Goal: Information Seeking & Learning: Learn about a topic

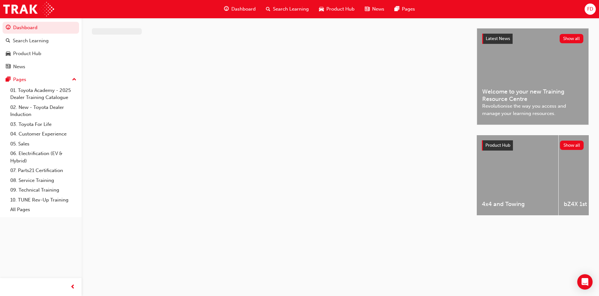
click at [247, 10] on span "Dashboard" at bounding box center [243, 8] width 24 height 7
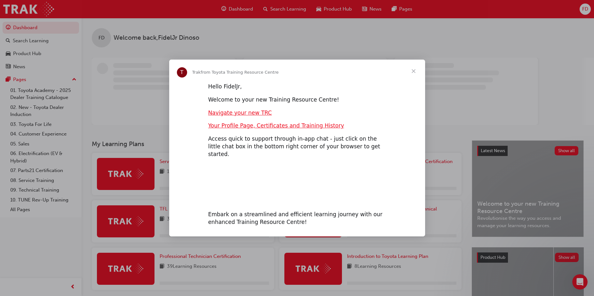
click at [414, 70] on span "Close" at bounding box center [413, 71] width 23 height 23
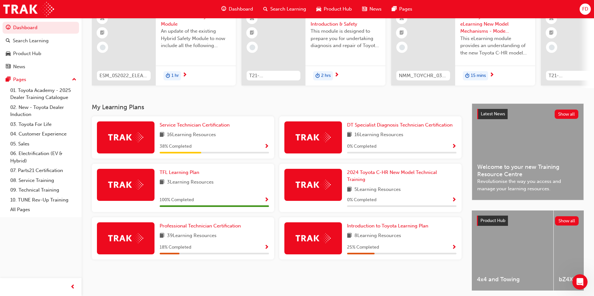
scroll to position [64, 0]
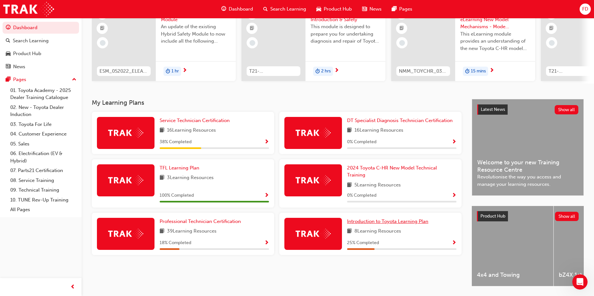
click at [411, 224] on span "Introduction to Toyota Learning Plan" at bounding box center [387, 221] width 81 height 6
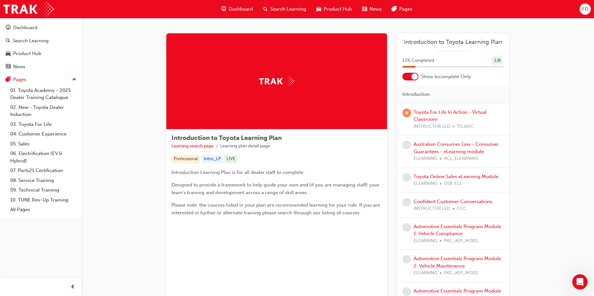
click at [245, 4] on div "Dashboard" at bounding box center [237, 9] width 42 height 13
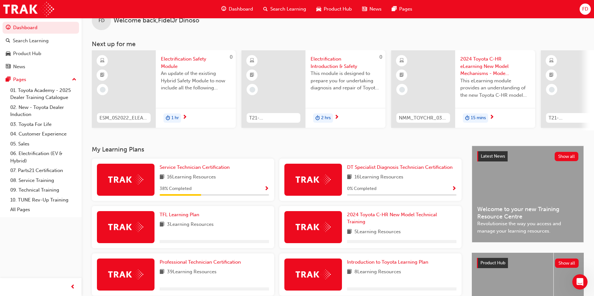
scroll to position [32, 0]
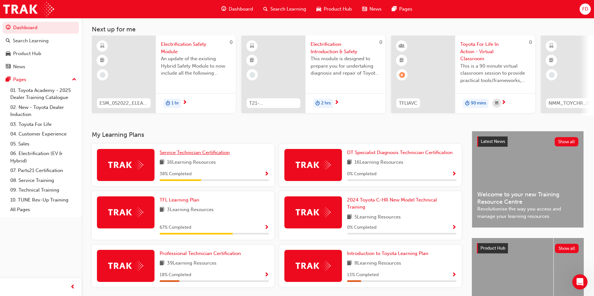
click at [193, 152] on link "Service Technician Certification" at bounding box center [196, 152] width 73 height 7
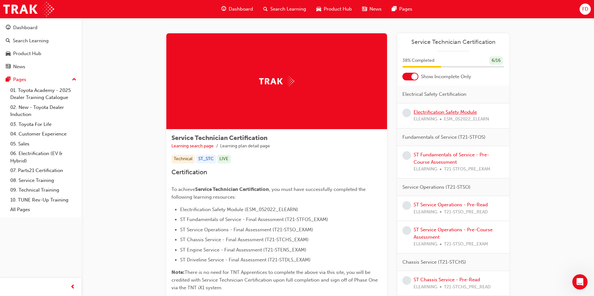
click at [460, 113] on link "Electrification Safety Module" at bounding box center [445, 112] width 63 height 6
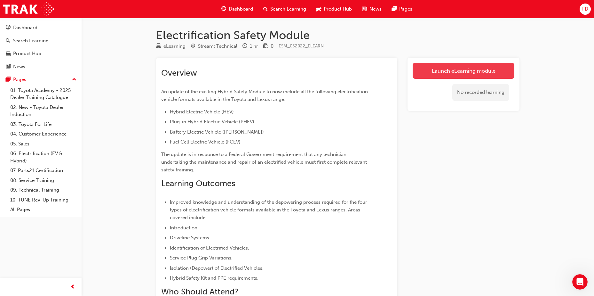
click at [457, 72] on link "Launch eLearning module" at bounding box center [464, 71] width 102 height 16
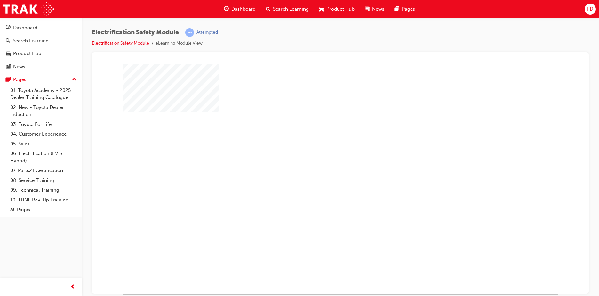
click at [322, 160] on div "play" at bounding box center [322, 160] width 0 height 0
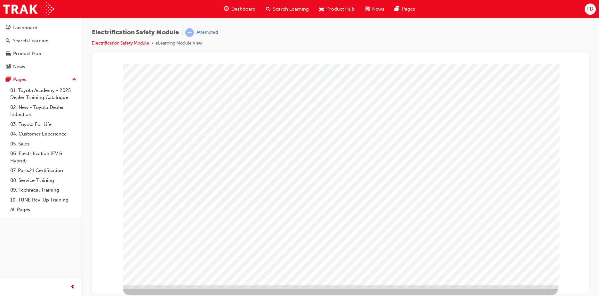
drag, startPoint x: 527, startPoint y: 205, endPoint x: 300, endPoint y: 117, distance: 243.9
click at [296, 117] on div "multistate" at bounding box center [340, 169] width 435 height 230
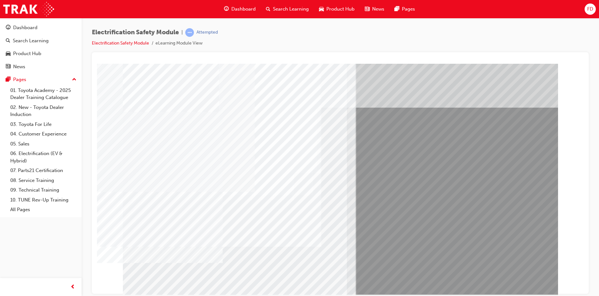
drag, startPoint x: 221, startPoint y: 230, endPoint x: 291, endPoint y: 168, distance: 94.5
click at [291, 168] on div "multistate" at bounding box center [340, 178] width 435 height 230
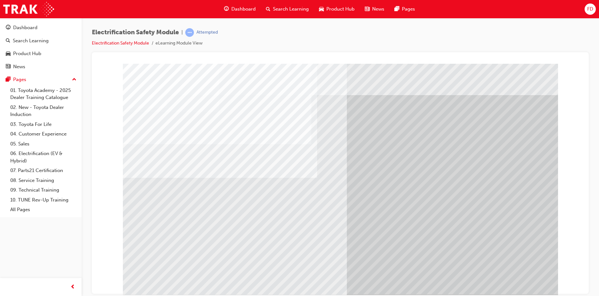
drag, startPoint x: 248, startPoint y: 238, endPoint x: 244, endPoint y: 238, distance: 3.2
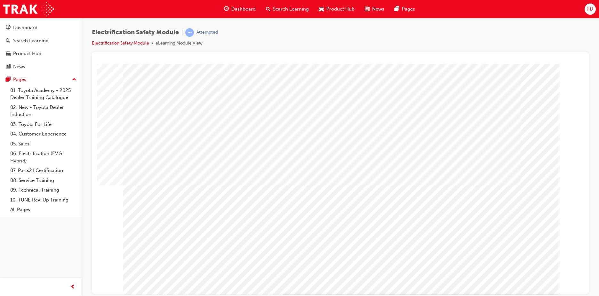
drag, startPoint x: 352, startPoint y: 249, endPoint x: 348, endPoint y: 248, distance: 4.0
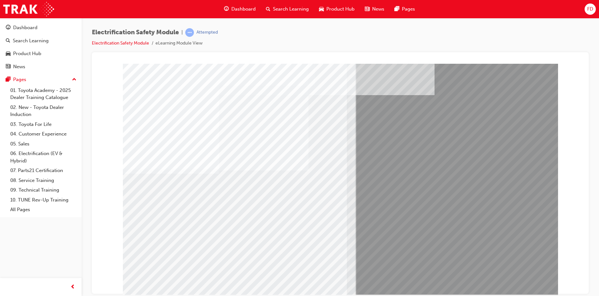
drag, startPoint x: 299, startPoint y: 237, endPoint x: 293, endPoint y: 236, distance: 6.5
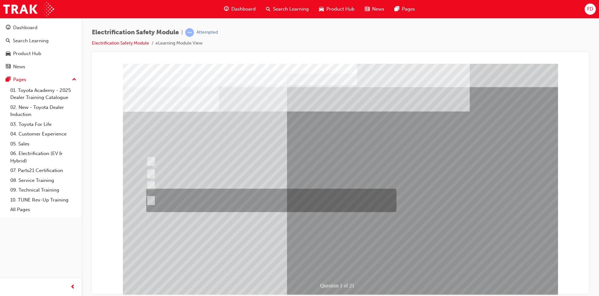
click at [151, 199] on input "The Plug-in Hybrid Electric has AC charging capability via a wall box charger a…" at bounding box center [149, 200] width 7 height 7
radio input "true"
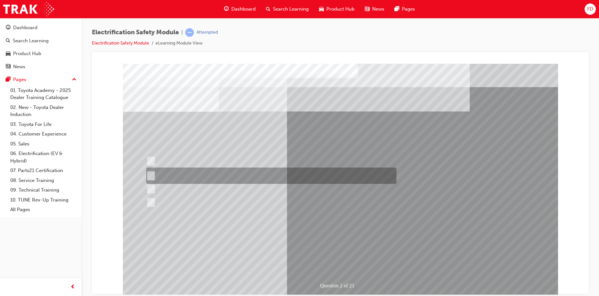
click at [151, 173] on input "The Battery Electric uses AC & DC charging capability and has no petrol engine." at bounding box center [149, 175] width 7 height 7
radio input "true"
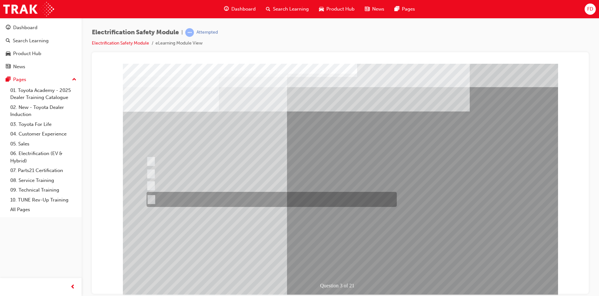
click at [151, 198] on input "The FCEV produces electric power via a Fuel Cell Stack supporting the Hybrid ba…" at bounding box center [150, 199] width 7 height 7
radio input "true"
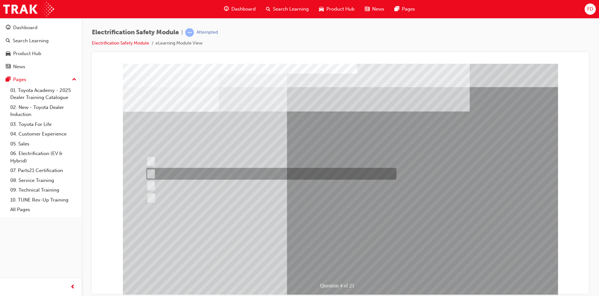
click at [153, 172] on input "EV or H2 labels on the License Plate." at bounding box center [149, 173] width 7 height 7
checkbox input "true"
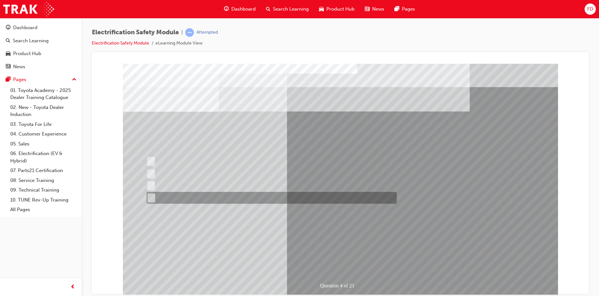
click at [151, 197] on input "Charge ports or H2 Filler Port in place of a Fuel Filler." at bounding box center [149, 197] width 7 height 7
checkbox input "true"
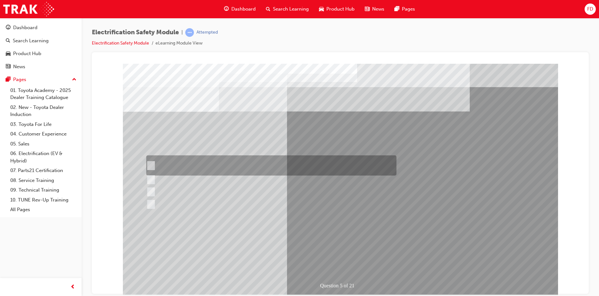
click at [150, 164] on input "The READY light will illuminate when the vehicle is turned on and ready to driv…" at bounding box center [149, 165] width 7 height 7
checkbox input "true"
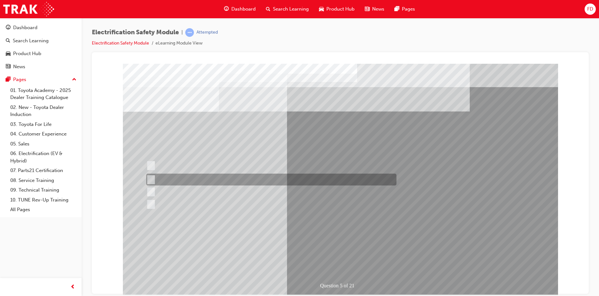
click at [151, 177] on input "The Main Display will show the power flow for the driveline." at bounding box center [149, 179] width 7 height 7
checkbox input "true"
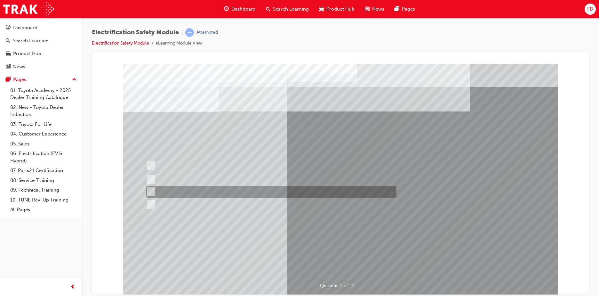
click at [152, 191] on input "Vehicle Motive Force selection types illuminated e.g. (EV/HV)." at bounding box center [149, 191] width 7 height 7
checkbox input "true"
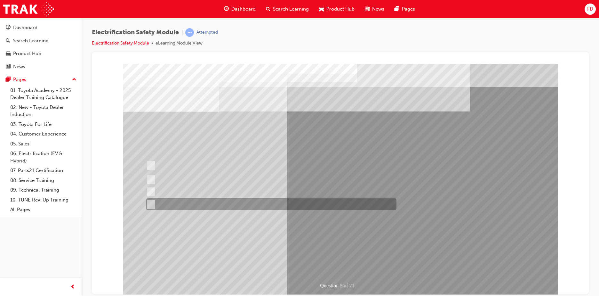
click at [150, 206] on input "Battery Level indicator (State of Charge)." at bounding box center [149, 204] width 7 height 7
checkbox input "true"
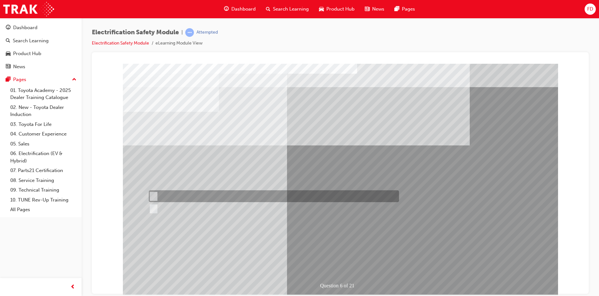
click at [153, 191] on div at bounding box center [272, 196] width 250 height 12
radio input "true"
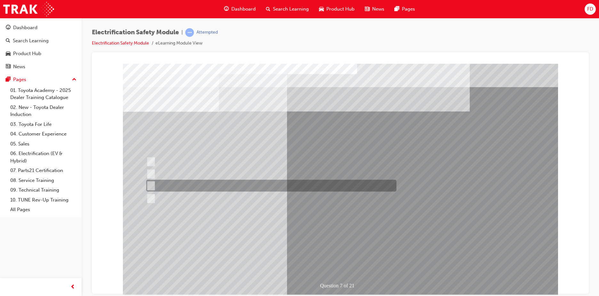
click at [154, 185] on div at bounding box center [270, 186] width 250 height 12
radio input "true"
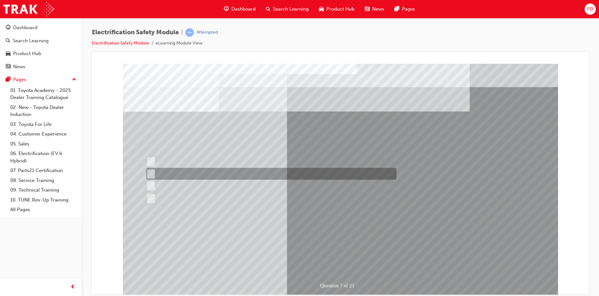
click at [154, 172] on div at bounding box center [270, 174] width 250 height 12
radio input "true"
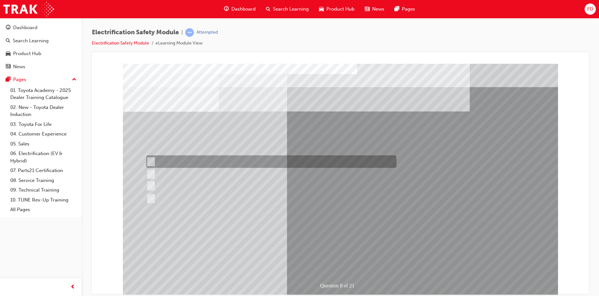
click at [150, 159] on input "Working on the High Voltage System." at bounding box center [149, 161] width 7 height 7
radio input "true"
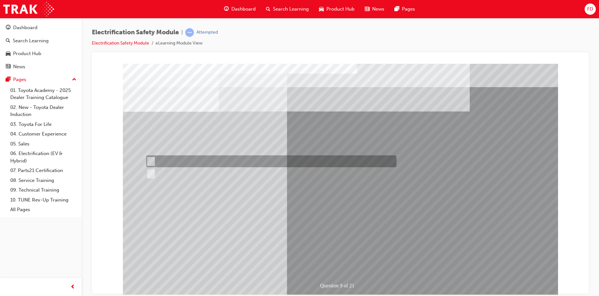
click at [150, 157] on div at bounding box center [270, 161] width 250 height 12
radio input "true"
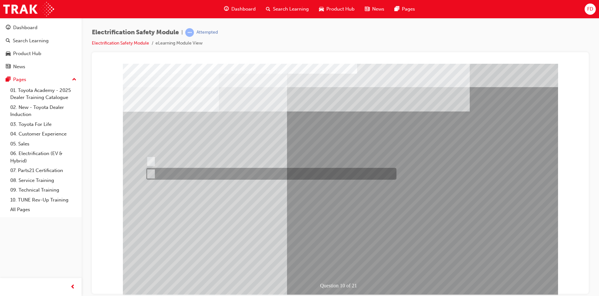
click at [150, 173] on input "True" at bounding box center [149, 173] width 7 height 7
radio input "true"
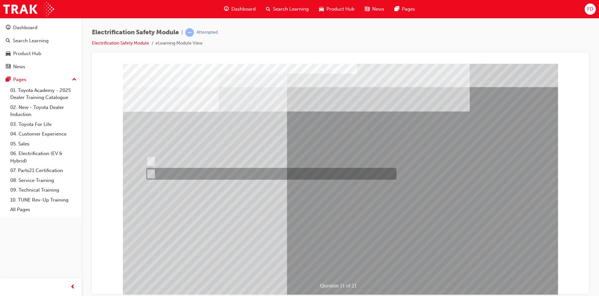
click at [149, 173] on input "False" at bounding box center [149, 173] width 7 height 7
radio input "true"
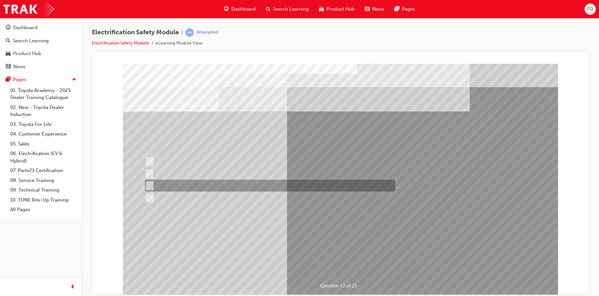
click at [148, 184] on input "Outside the vehicle’s detection area for entry and start system." at bounding box center [148, 185] width 7 height 7
radio input "true"
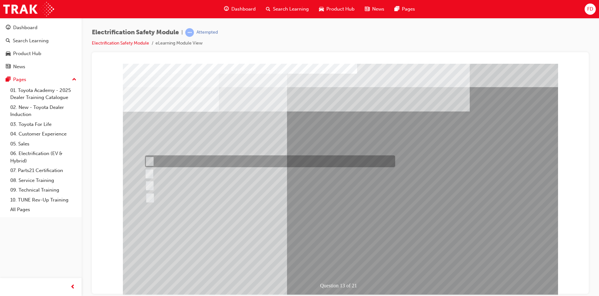
click at [151, 159] on input "Remove the Service Plug Grip" at bounding box center [148, 161] width 7 height 7
radio input "true"
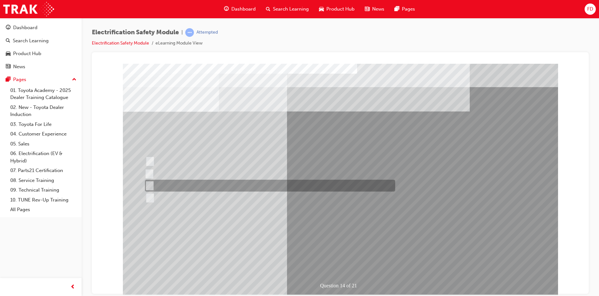
click at [149, 184] on input "10 minutes" at bounding box center [148, 185] width 7 height 7
radio input "true"
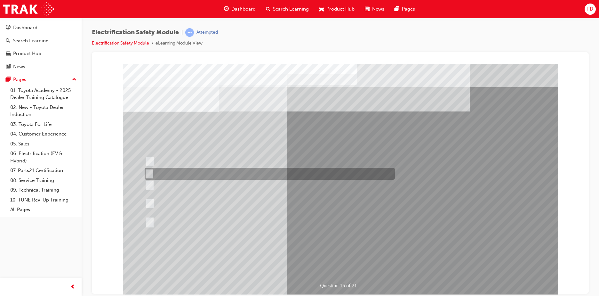
click at [149, 170] on input "The High Voltage Capacitor Terminal for 0 volts." at bounding box center [148, 173] width 7 height 7
radio input "true"
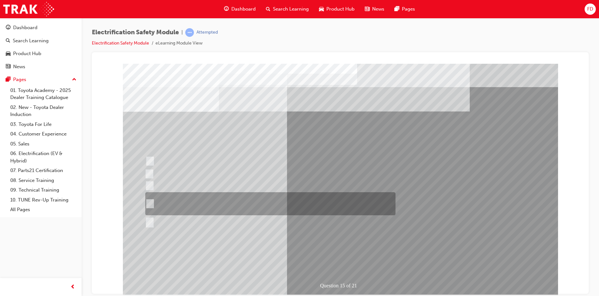
click at [149, 200] on input "The High Voltage Capacitor Terminal for 0 volts and the High Voltage Capacitor …" at bounding box center [148, 203] width 7 height 7
radio input "true"
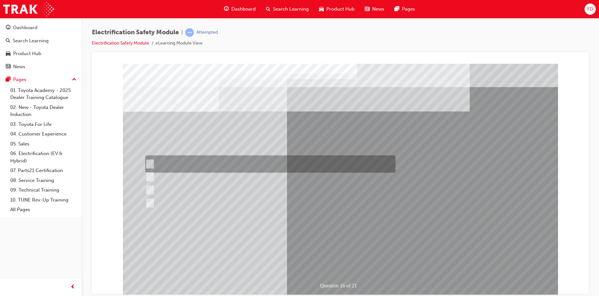
click at [149, 164] on input "Insulate the High Voltage Connector/Motor Side Cable Connection with Insulated …" at bounding box center [148, 163] width 7 height 7
radio input "true"
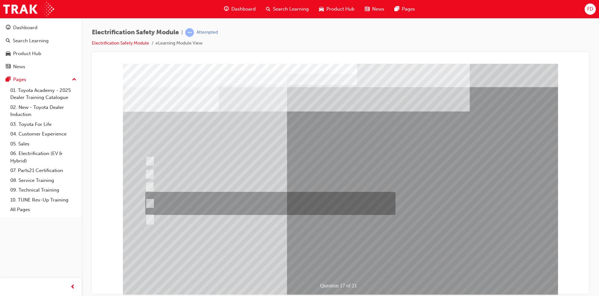
click at [149, 201] on input "Run a Health Check to clear the original fault code and ensure no new faults ap…" at bounding box center [148, 203] width 7 height 7
radio input "true"
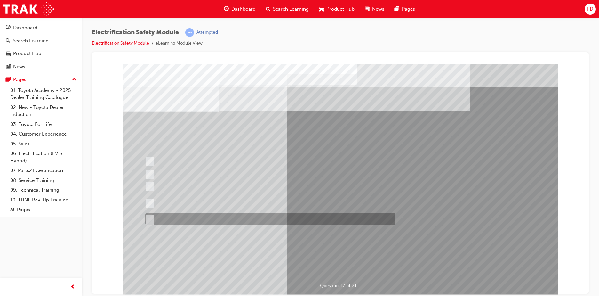
click at [150, 219] on input "All of the above." at bounding box center [148, 218] width 7 height 7
radio input "true"
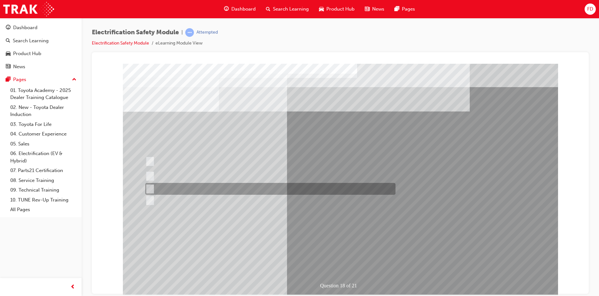
click at [151, 189] on input "Discard the gloves and use a new pair." at bounding box center [148, 188] width 7 height 7
radio input "true"
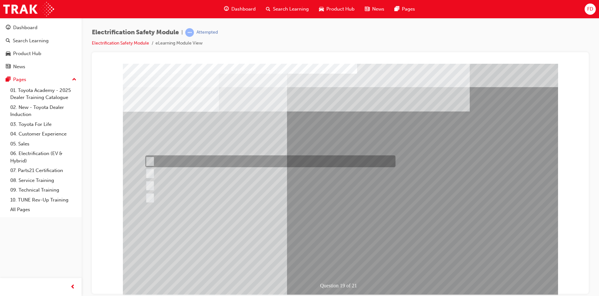
click at [149, 161] on input "To prevent Electrical Insulating Gloves from getting covered in oil and grease." at bounding box center [148, 161] width 7 height 7
radio input "true"
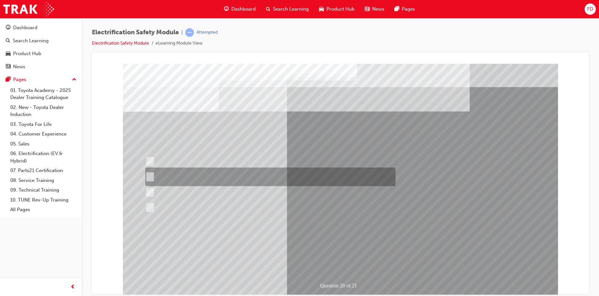
click at [150, 175] on input "To provide added protection against electrical shock in conjunction with electr…" at bounding box center [148, 176] width 7 height 7
radio input "true"
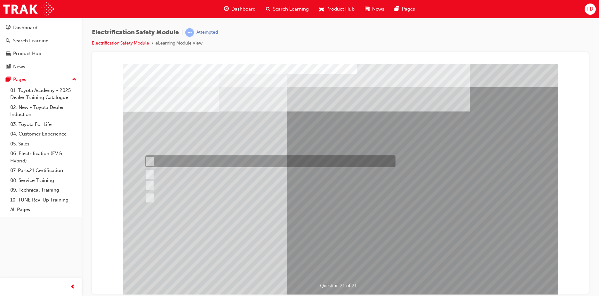
click at [150, 159] on input "Metal objects like rulers, pens, etc." at bounding box center [148, 161] width 7 height 7
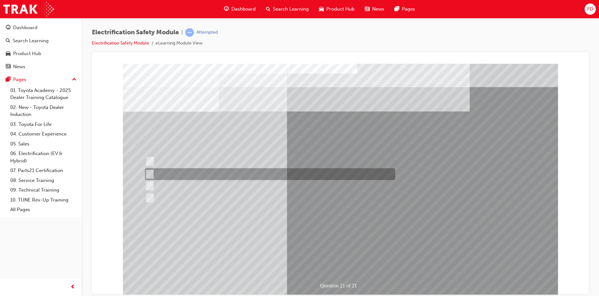
click at [152, 172] on div at bounding box center [268, 174] width 250 height 12
radio input "false"
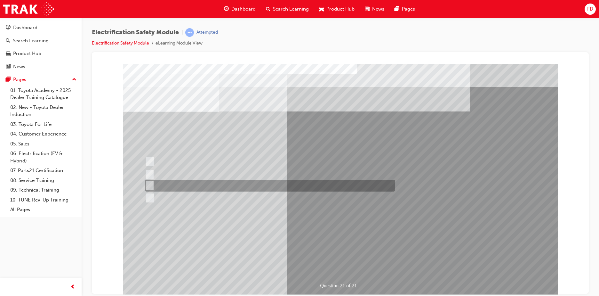
click at [152, 186] on div at bounding box center [268, 186] width 250 height 12
radio input "false"
radio input "true"
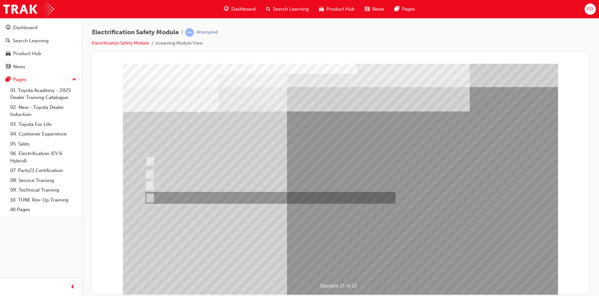
click at [150, 197] on input "All these items should be removed to improve safety" at bounding box center [148, 197] width 7 height 7
radio input "true"
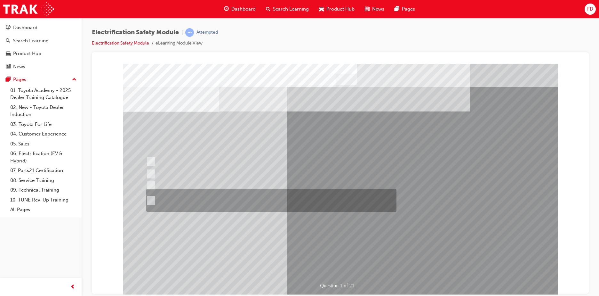
click at [151, 197] on input "The Plug-in Hybrid Electric has AC charging capability via a wall box charger a…" at bounding box center [149, 200] width 7 height 7
radio input "true"
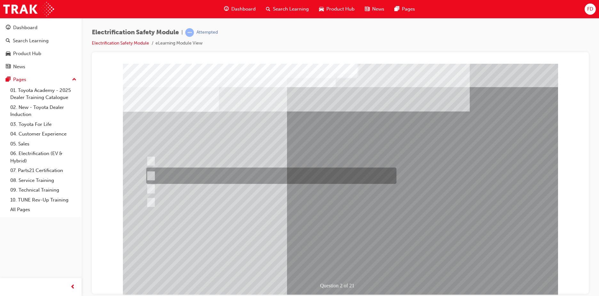
click at [151, 174] on input "The Battery Electric uses AC & DC charging capability and has no petrol engine." at bounding box center [149, 175] width 7 height 7
radio input "true"
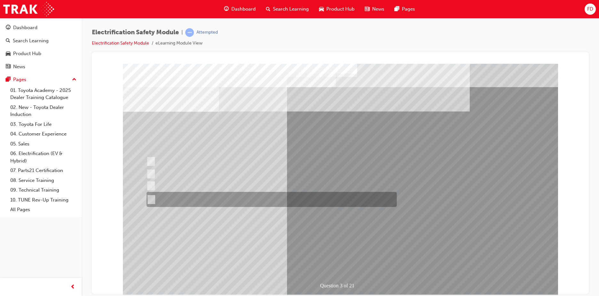
click at [151, 198] on input "The FCEV produces electric power via a Fuel Cell Stack supporting the Hybrid ba…" at bounding box center [150, 199] width 7 height 7
radio input "true"
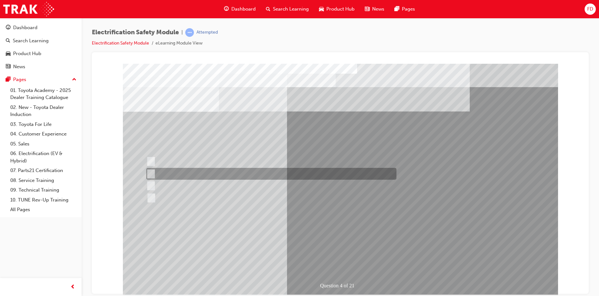
click at [150, 172] on input "EV or H2 labels on the License Plate." at bounding box center [149, 173] width 7 height 7
checkbox input "true"
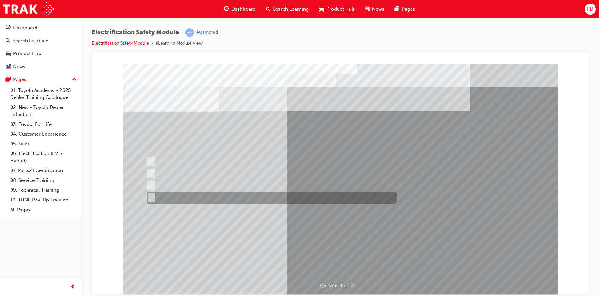
click at [154, 197] on div at bounding box center [270, 198] width 250 height 12
checkbox input "true"
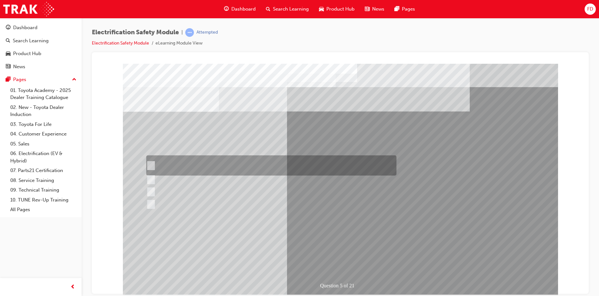
click at [149, 165] on input "The READY light will illuminate when the vehicle is turned on and ready to driv…" at bounding box center [149, 165] width 7 height 7
checkbox input "true"
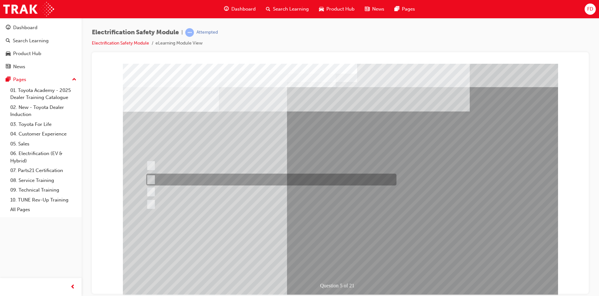
click at [153, 180] on div at bounding box center [270, 179] width 250 height 12
checkbox input "true"
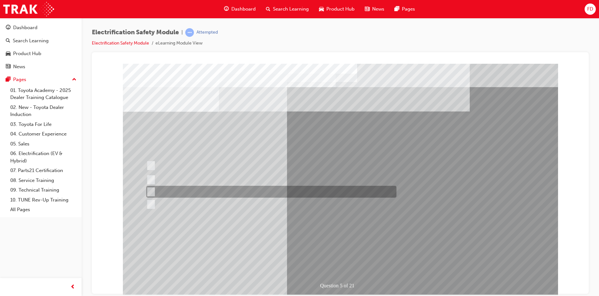
click at [154, 192] on div at bounding box center [270, 192] width 250 height 12
checkbox input "true"
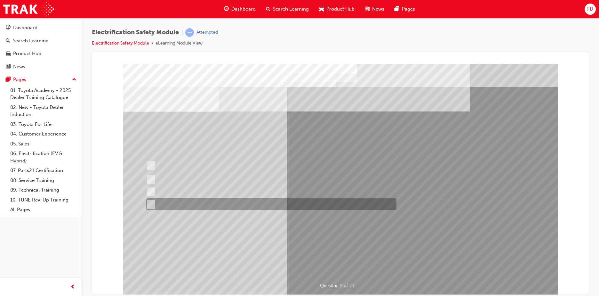
click at [152, 203] on input "Battery Level indicator (State of Charge)." at bounding box center [149, 204] width 7 height 7
checkbox input "true"
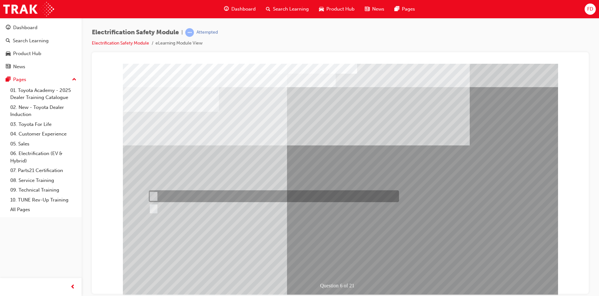
click at [155, 195] on div at bounding box center [272, 196] width 250 height 12
radio input "true"
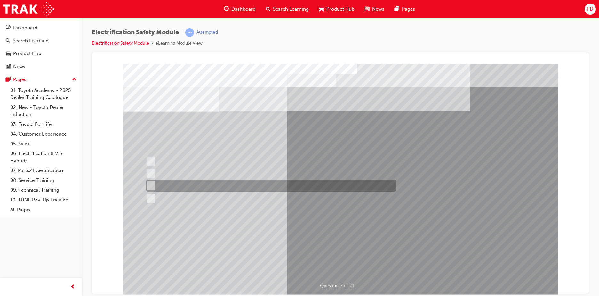
click at [151, 182] on input "Damage all ECUs and actuators." at bounding box center [149, 185] width 7 height 7
radio input "true"
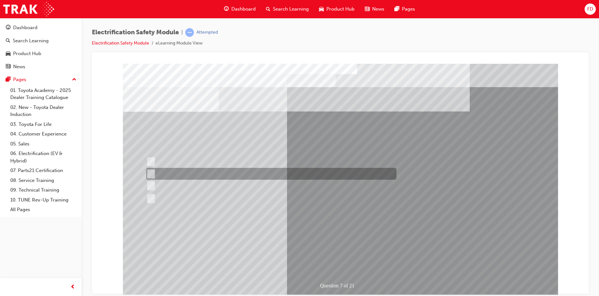
click at [152, 174] on input "Be detected and the system will shut down." at bounding box center [149, 173] width 7 height 7
radio input "true"
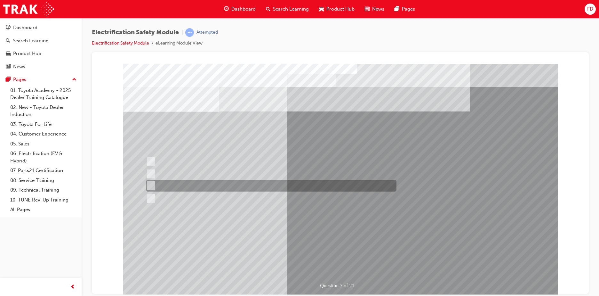
drag, startPoint x: 152, startPoint y: 184, endPoint x: 155, endPoint y: 188, distance: 5.1
click at [152, 185] on input "Damage all ECUs and actuators." at bounding box center [149, 185] width 7 height 7
radio input "true"
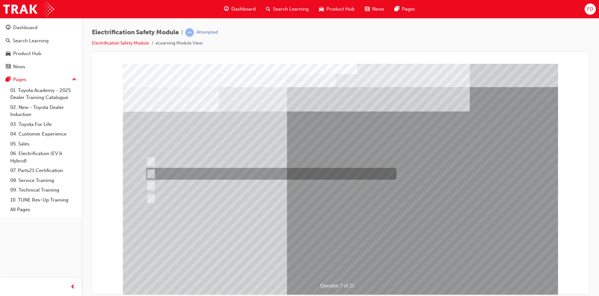
click at [151, 172] on input "Be detected and the system will shut down." at bounding box center [149, 173] width 7 height 7
radio input "true"
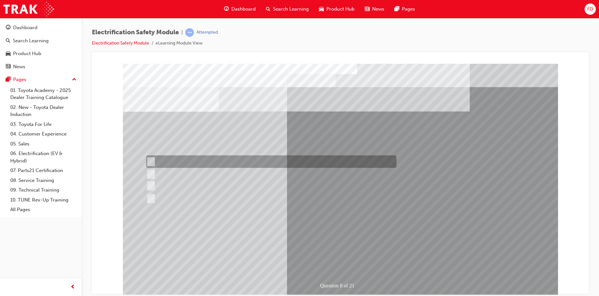
click at [154, 160] on div at bounding box center [270, 161] width 250 height 12
radio input "true"
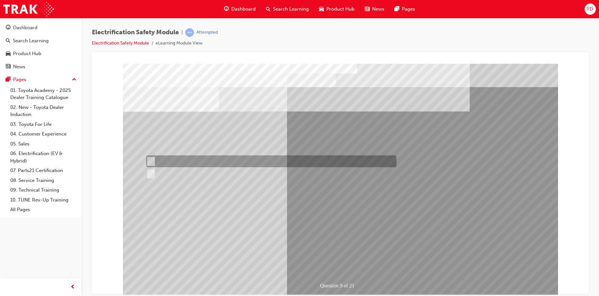
click at [152, 160] on input "True" at bounding box center [149, 161] width 7 height 7
radio input "true"
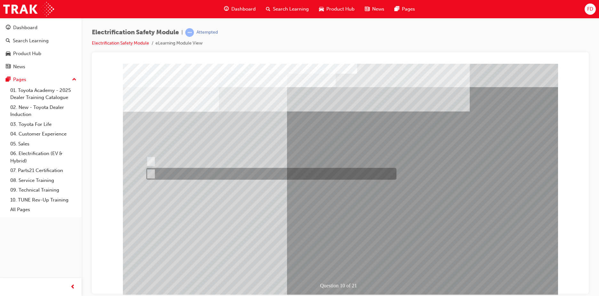
click at [152, 173] on input "True" at bounding box center [149, 173] width 7 height 7
radio input "true"
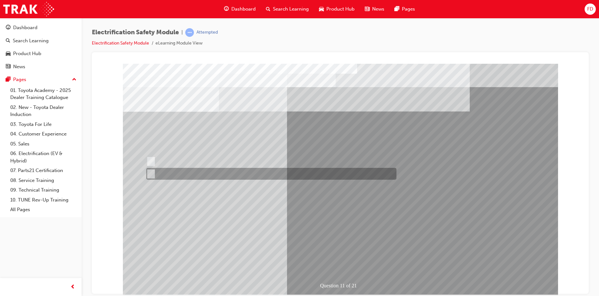
click at [149, 170] on input "False" at bounding box center [149, 173] width 7 height 7
radio input "true"
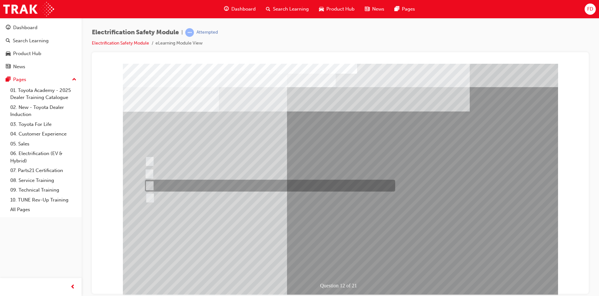
click at [150, 186] on input "Outside the vehicle’s detection area for entry and start system." at bounding box center [148, 185] width 7 height 7
radio input "true"
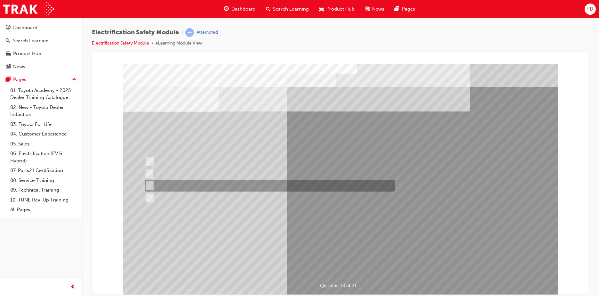
click at [152, 184] on div at bounding box center [268, 186] width 250 height 12
radio input "true"
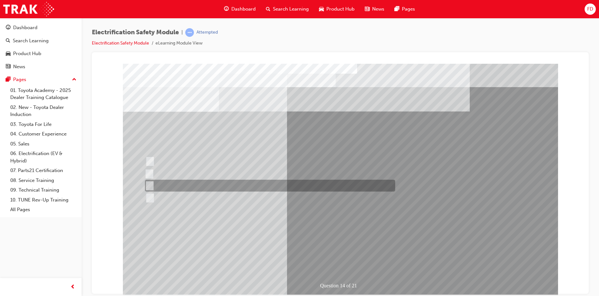
click at [149, 184] on input "10 minutes" at bounding box center [148, 185] width 7 height 7
radio input "true"
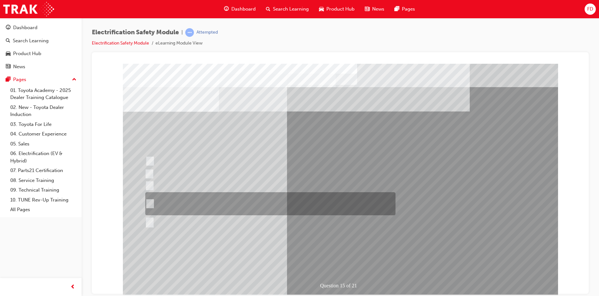
click at [151, 202] on input "The High Voltage Capacitor Terminal for 0 volts and the High Voltage Capacitor …" at bounding box center [148, 203] width 7 height 7
radio input "true"
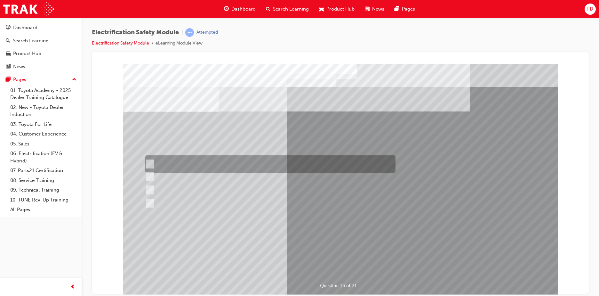
click at [152, 162] on input "Insulate the High Voltage Connector/Motor Side Cable Connection with Insulated …" at bounding box center [148, 163] width 7 height 7
radio input "true"
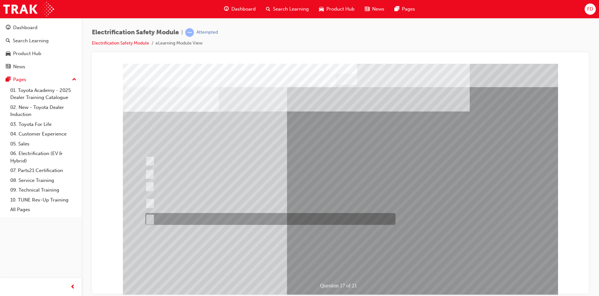
click at [150, 216] on input "All of the above." at bounding box center [148, 218] width 7 height 7
radio input "true"
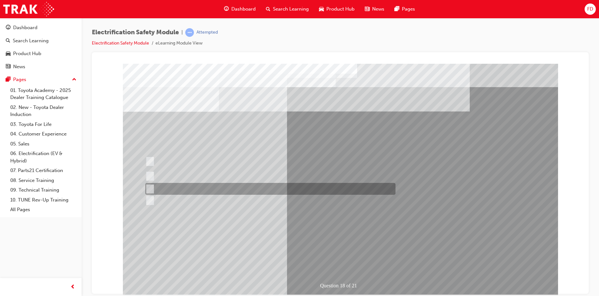
click at [151, 187] on input "Discard the gloves and use a new pair." at bounding box center [148, 188] width 7 height 7
radio input "true"
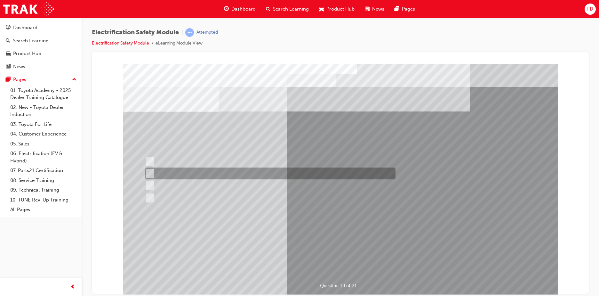
click at [149, 171] on input "To protect Electrical Insulating Gloves from mechanical damage." at bounding box center [148, 173] width 7 height 7
radio input "true"
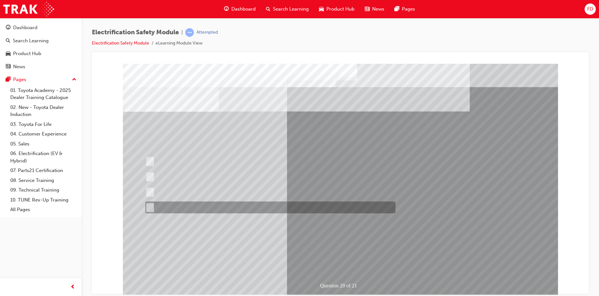
click at [153, 207] on div at bounding box center [269, 207] width 250 height 12
radio input "true"
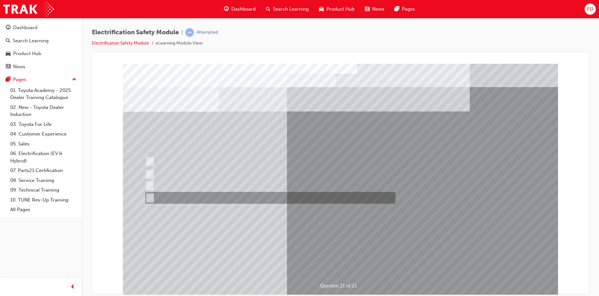
click at [149, 197] on input "All these items should be removed to improve safety" at bounding box center [148, 197] width 7 height 7
radio input "true"
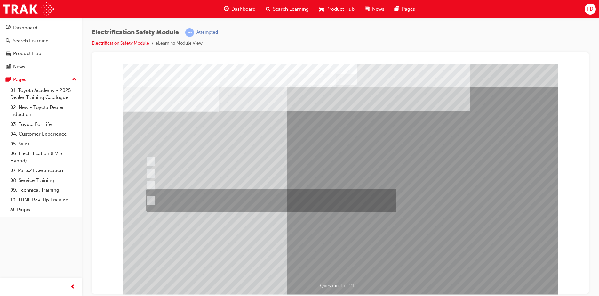
click at [150, 197] on input "The Plug-in Hybrid Electric has AC charging capability via a wall box charger a…" at bounding box center [149, 200] width 7 height 7
radio input "true"
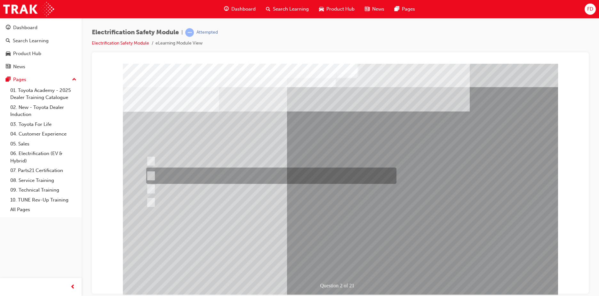
click at [151, 174] on input "The Battery Electric uses AC & DC charging capability and has no petrol engine." at bounding box center [149, 175] width 7 height 7
radio input "true"
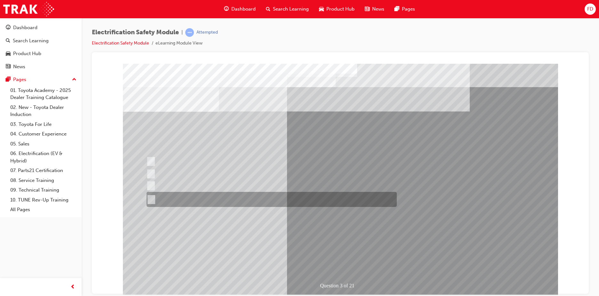
click at [151, 198] on input "The FCEV produces electric power via a Fuel Cell Stack supporting the Hybrid ba…" at bounding box center [150, 199] width 7 height 7
radio input "true"
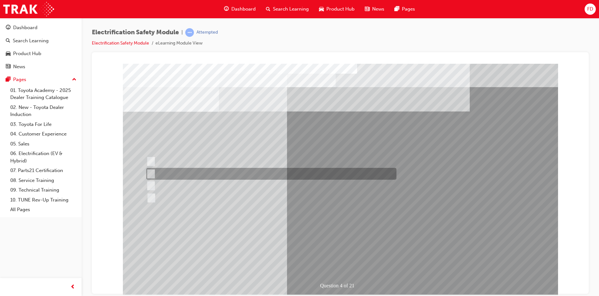
click at [153, 172] on div at bounding box center [270, 174] width 250 height 12
checkbox input "true"
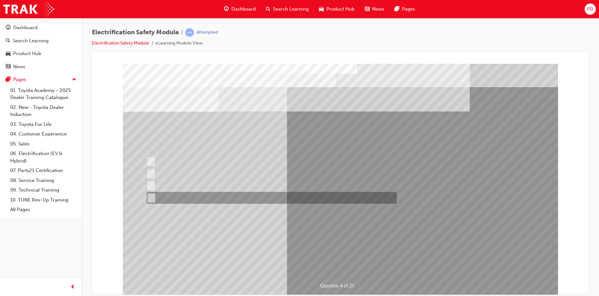
click at [153, 196] on div at bounding box center [270, 198] width 250 height 12
checkbox input "true"
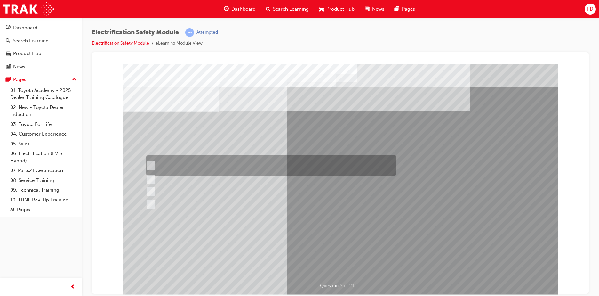
click at [153, 165] on input "The READY light will illuminate when the vehicle is turned on and ready to driv…" at bounding box center [149, 165] width 7 height 7
checkbox input "true"
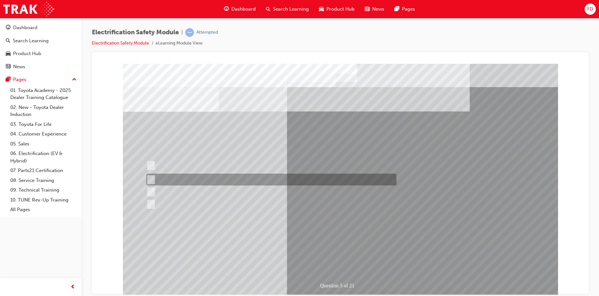
click at [150, 179] on input "The Main Display will show the power flow for the driveline." at bounding box center [149, 179] width 7 height 7
checkbox input "true"
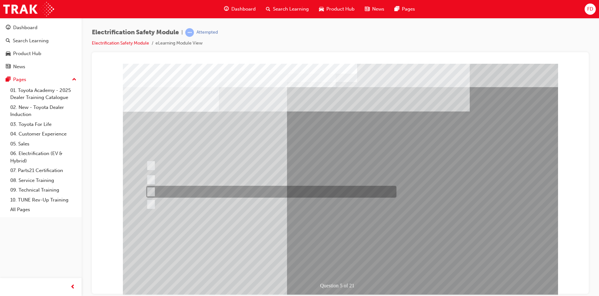
click at [154, 189] on div at bounding box center [270, 192] width 250 height 12
checkbox input "true"
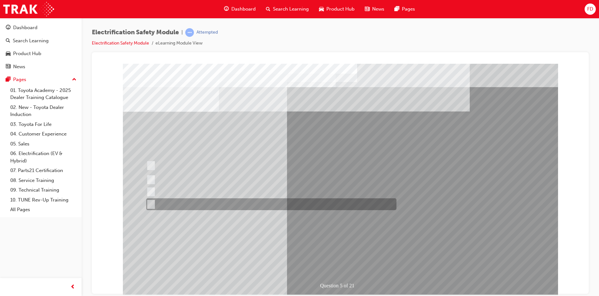
click at [153, 202] on div at bounding box center [270, 204] width 250 height 12
checkbox input "true"
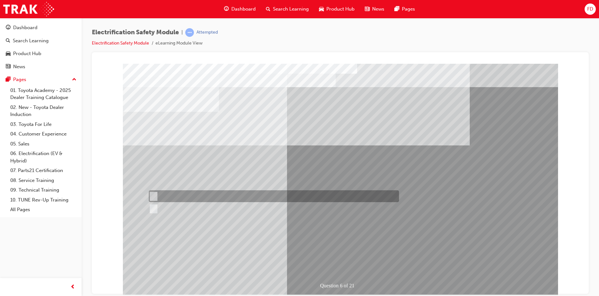
click at [153, 194] on input "True" at bounding box center [152, 196] width 7 height 7
radio input "true"
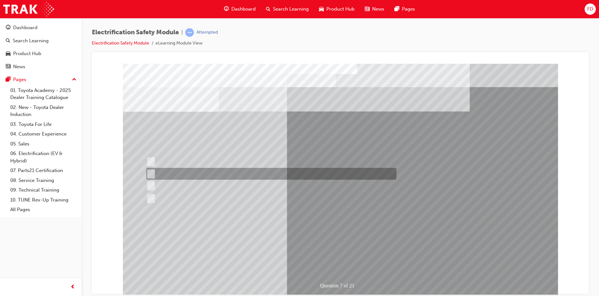
click at [153, 173] on div at bounding box center [270, 174] width 250 height 12
radio input "true"
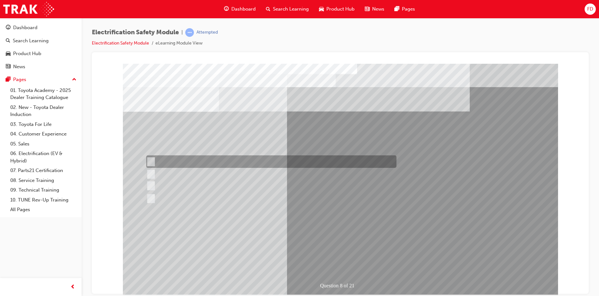
click at [152, 161] on input "Working on the High Voltage System." at bounding box center [149, 161] width 7 height 7
radio input "true"
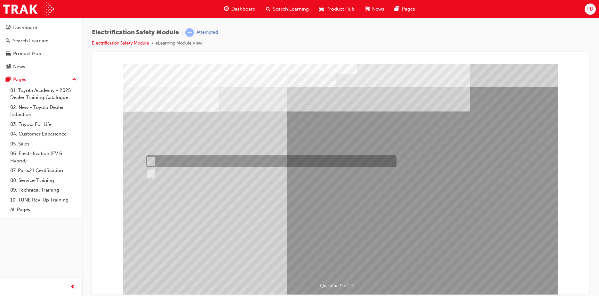
click at [150, 159] on input "True" at bounding box center [149, 161] width 7 height 7
radio input "true"
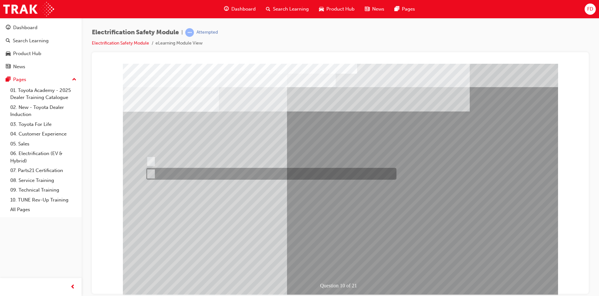
click at [151, 173] on input "True" at bounding box center [149, 173] width 7 height 7
radio input "true"
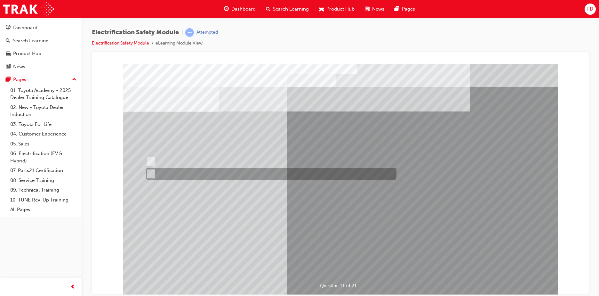
click at [152, 173] on input "False" at bounding box center [149, 173] width 7 height 7
radio input "true"
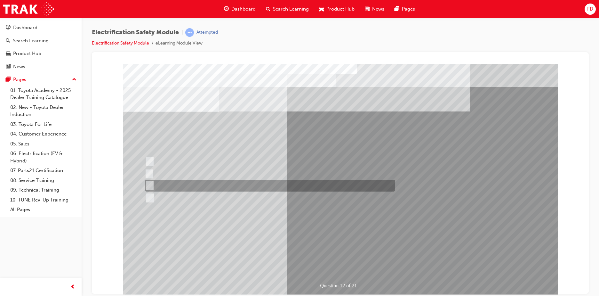
click at [150, 184] on input "Outside the vehicle’s detection area for entry and start system." at bounding box center [148, 185] width 7 height 7
radio input "true"
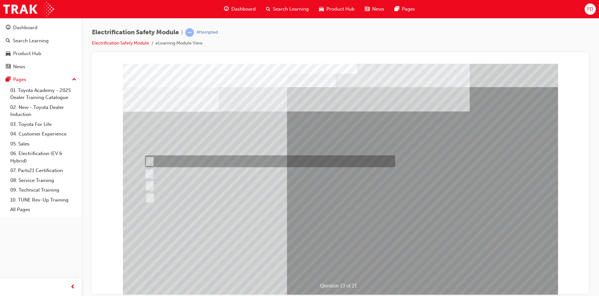
click at [150, 159] on input "Remove the Service Plug Grip" at bounding box center [148, 161] width 7 height 7
radio input "true"
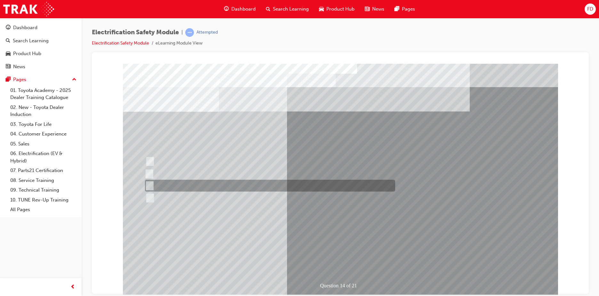
click at [150, 183] on input "10 minutes" at bounding box center [148, 185] width 7 height 7
radio input "true"
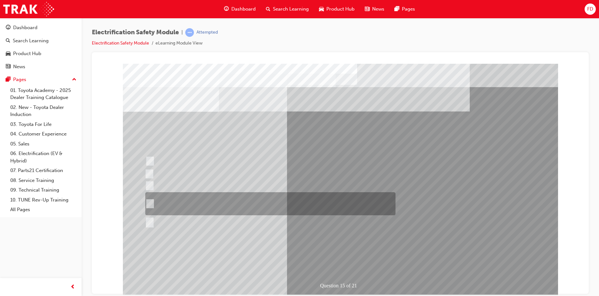
click at [151, 202] on input "The High Voltage Capacitor Terminal for 0 volts and the High Voltage Capacitor …" at bounding box center [148, 203] width 7 height 7
radio input "true"
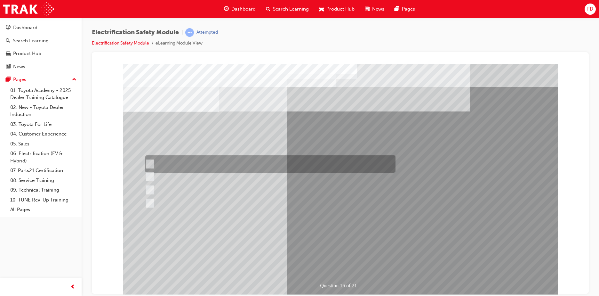
click at [151, 163] on input "Insulate the High Voltage Connector/Motor Side Cable Connection with Insulated …" at bounding box center [148, 163] width 7 height 7
radio input "true"
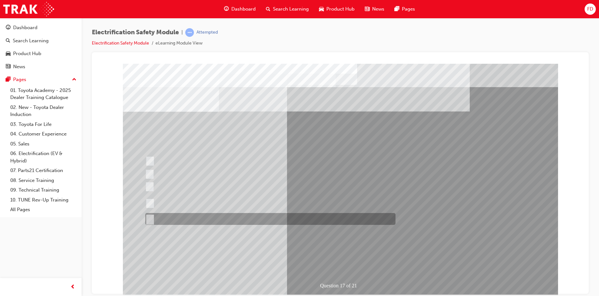
click at [150, 218] on input "All of the above." at bounding box center [148, 218] width 7 height 7
radio input "true"
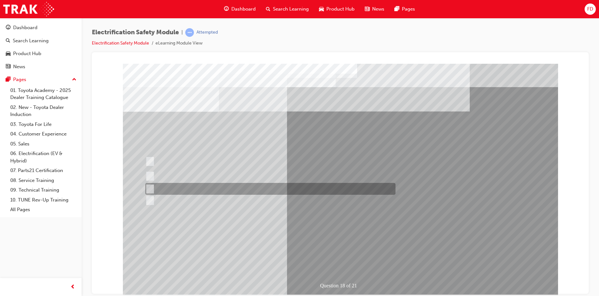
click at [150, 187] on input "Discard the gloves and use a new pair." at bounding box center [148, 188] width 7 height 7
radio input "true"
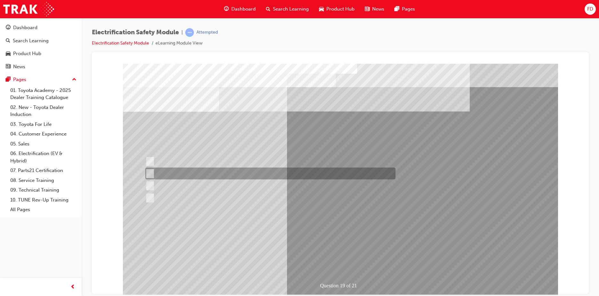
click at [150, 172] on input "To protect Electrical Insulating Gloves from mechanical damage." at bounding box center [148, 173] width 7 height 7
radio input "true"
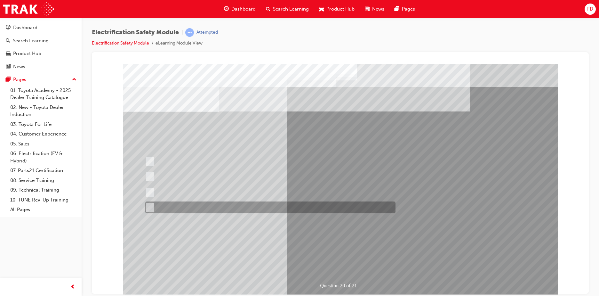
click at [150, 206] on input "All these statements are correct." at bounding box center [148, 207] width 7 height 7
radio input "true"
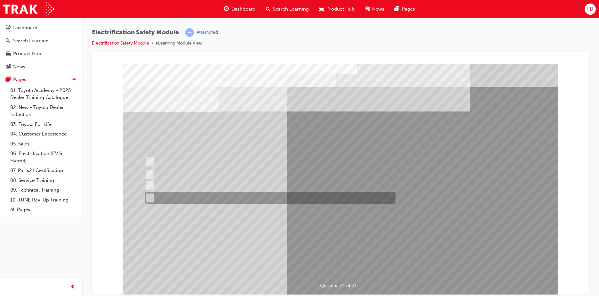
click at [151, 198] on input "All these items should be removed to improve safety" at bounding box center [148, 197] width 7 height 7
radio input "true"
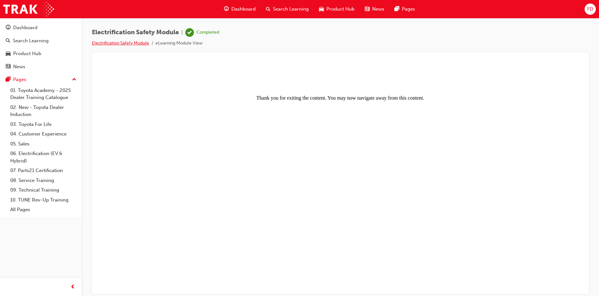
click at [129, 41] on link "Electrification Safety Module" at bounding box center [120, 42] width 57 height 5
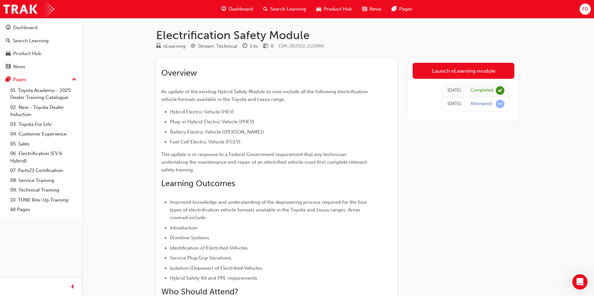
click at [241, 10] on span "Dashboard" at bounding box center [241, 8] width 24 height 7
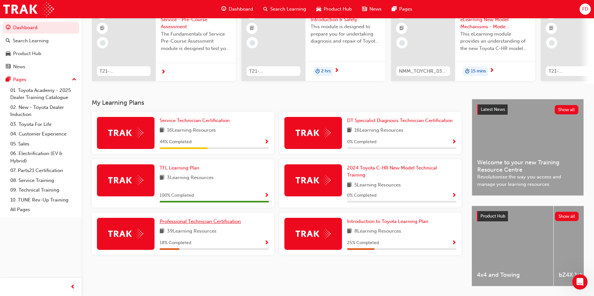
scroll to position [32, 0]
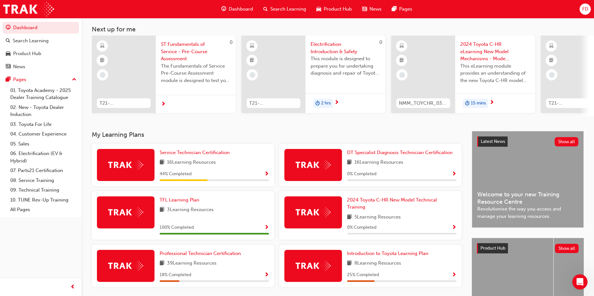
click at [587, 10] on span "FD" at bounding box center [585, 8] width 6 height 7
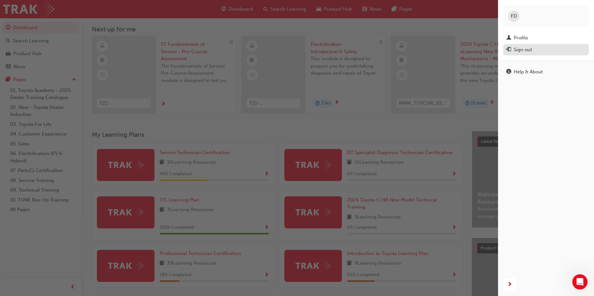
click at [535, 49] on div "Sign out" at bounding box center [546, 50] width 79 height 8
